Goal: Task Accomplishment & Management: Complete application form

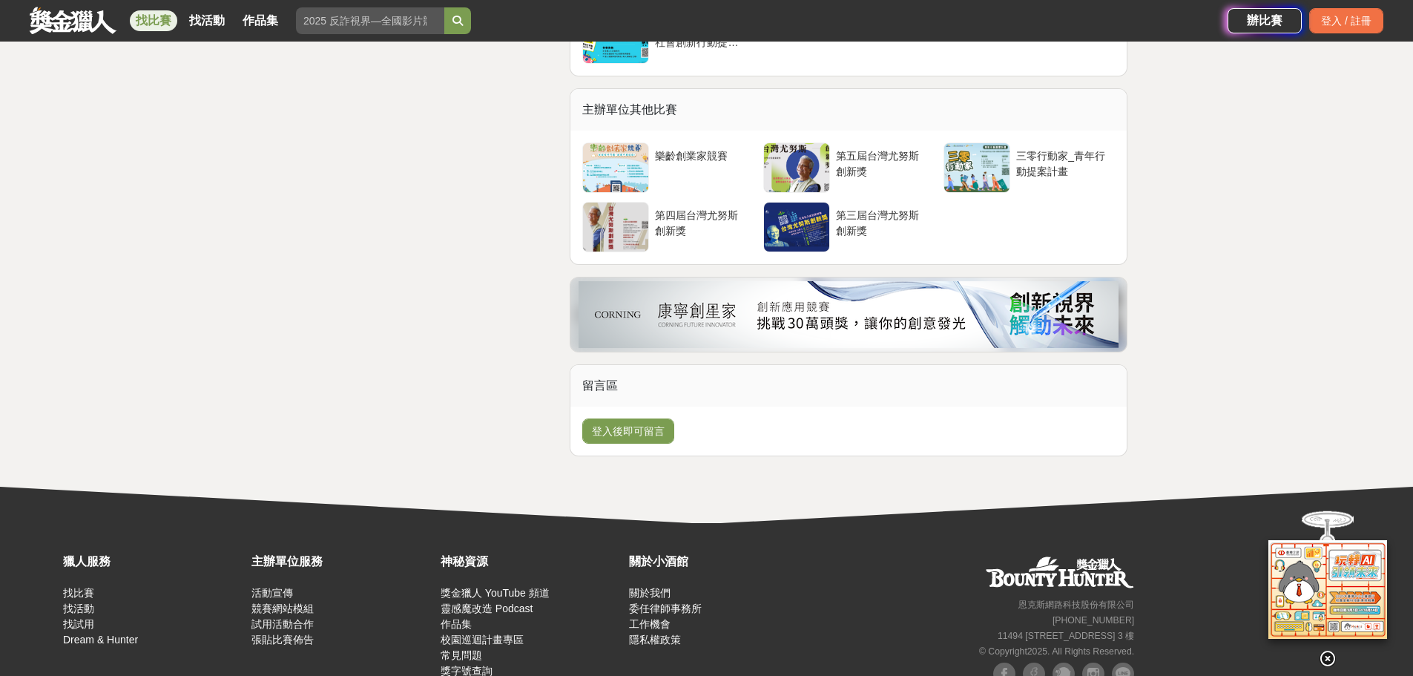
scroll to position [4228, 0]
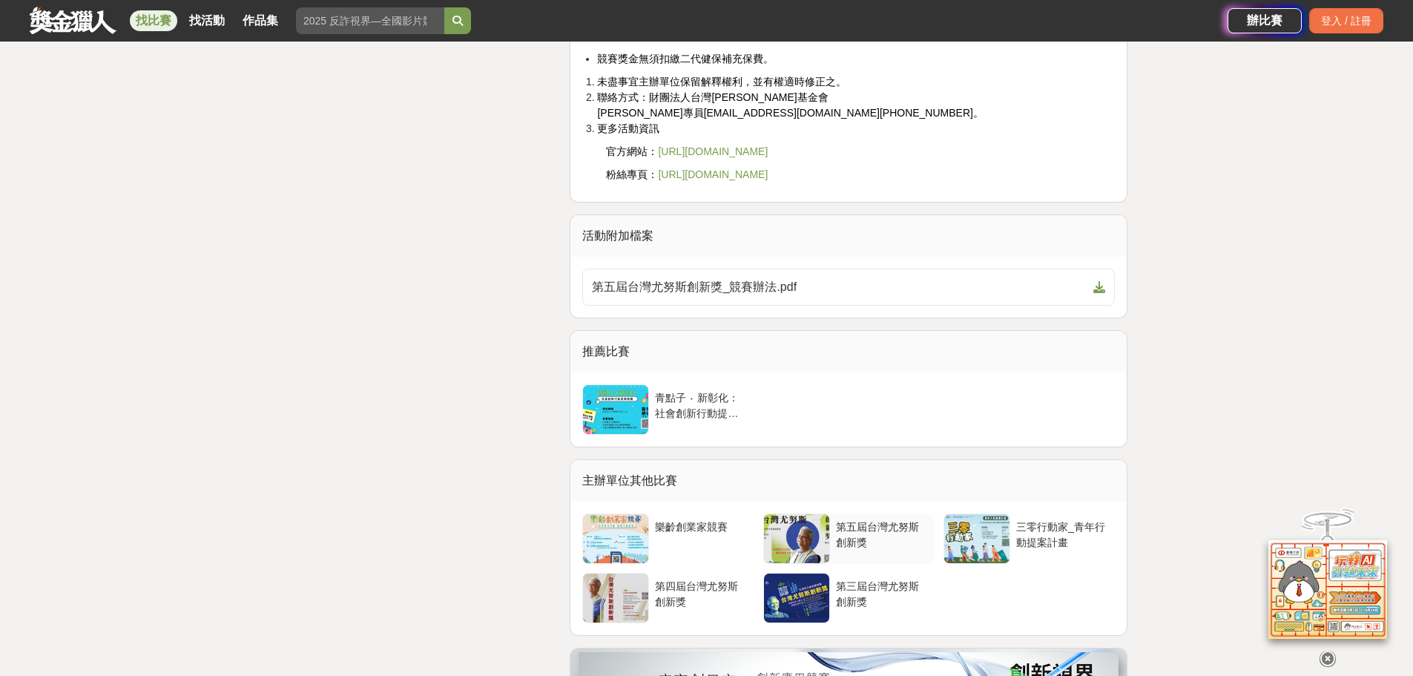
click at [809, 563] on div at bounding box center [796, 538] width 65 height 49
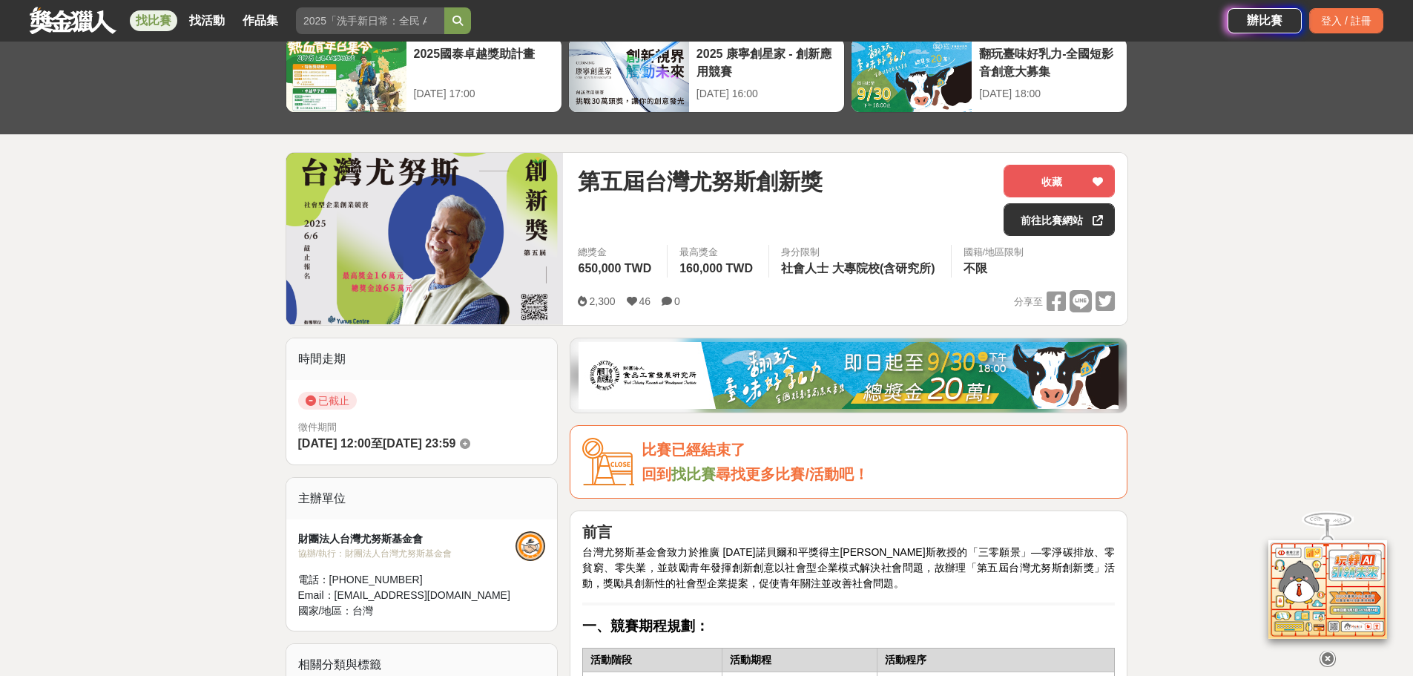
scroll to position [0, 0]
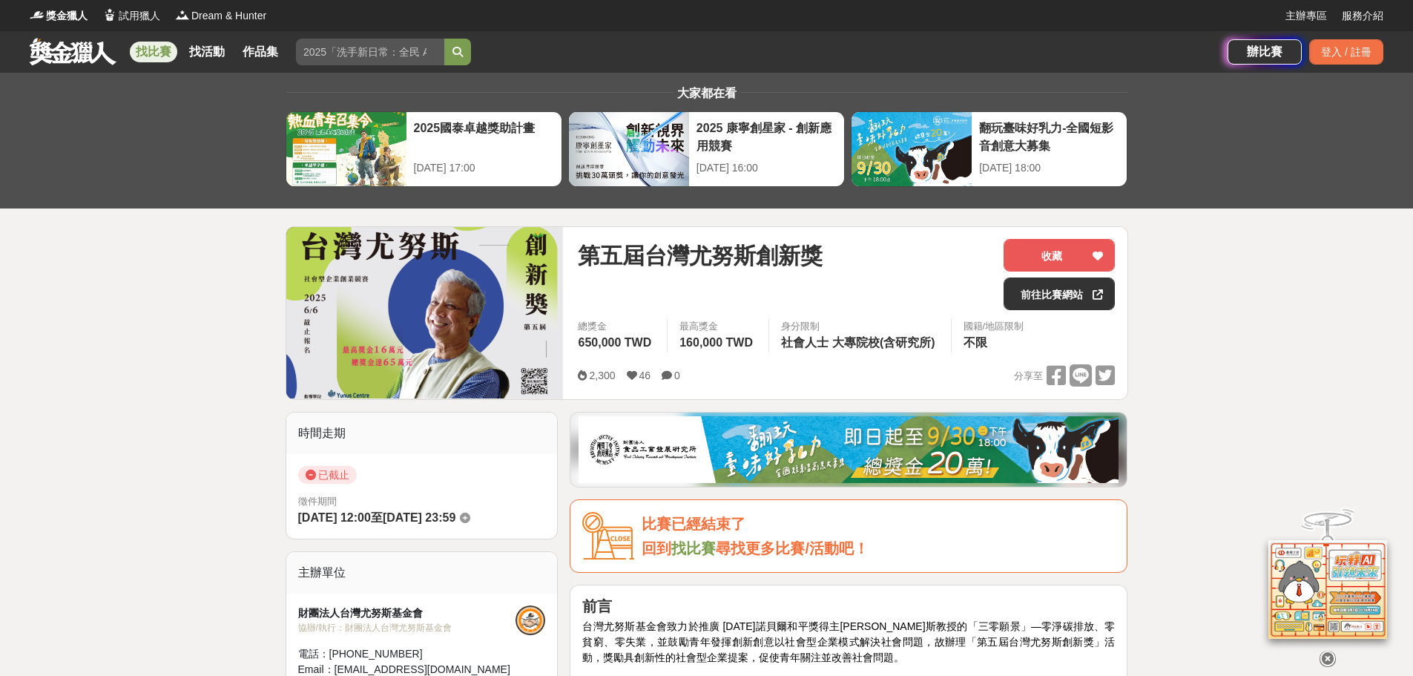
click at [438, 330] on img at bounding box center [424, 312] width 277 height 171
click at [1059, 294] on link "前往比賽網站" at bounding box center [1059, 293] width 111 height 33
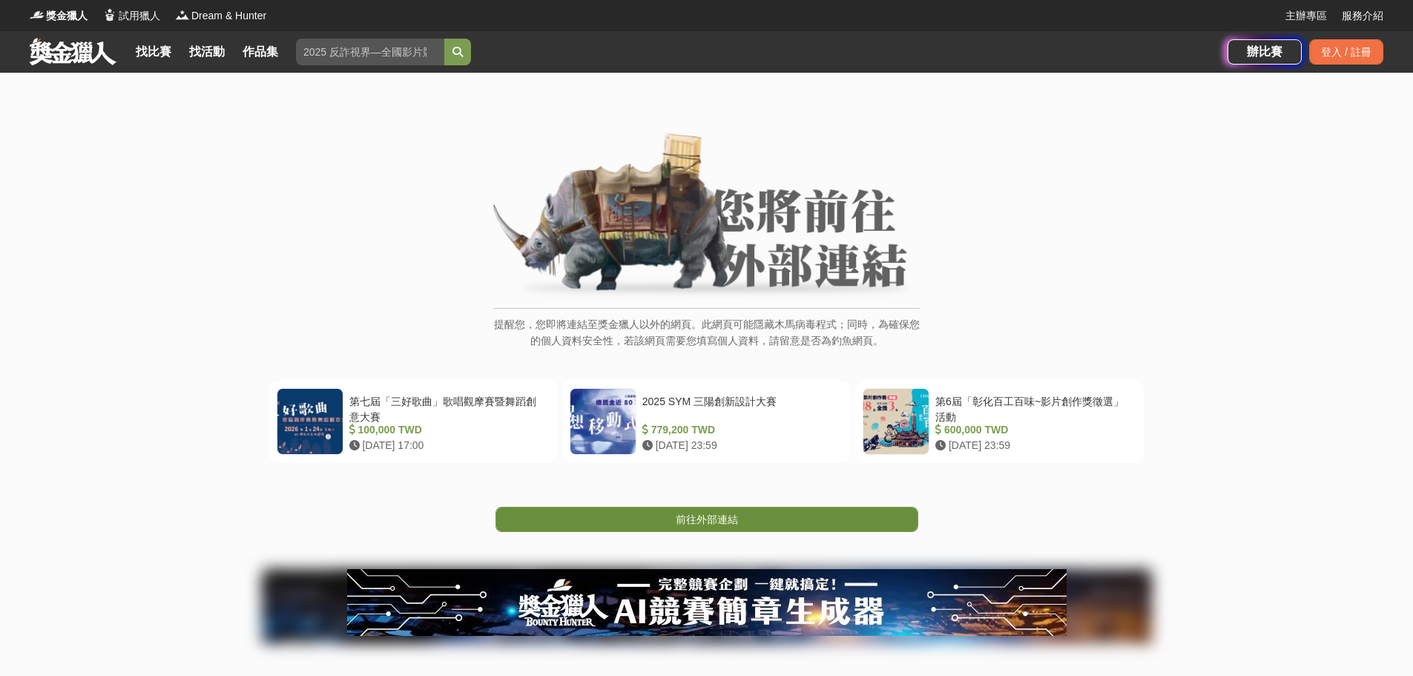
click at [730, 507] on link "前往外部連結" at bounding box center [707, 519] width 423 height 25
click at [730, 514] on span "前往外部連結" at bounding box center [707, 519] width 62 height 12
